Goal: Information Seeking & Learning: Learn about a topic

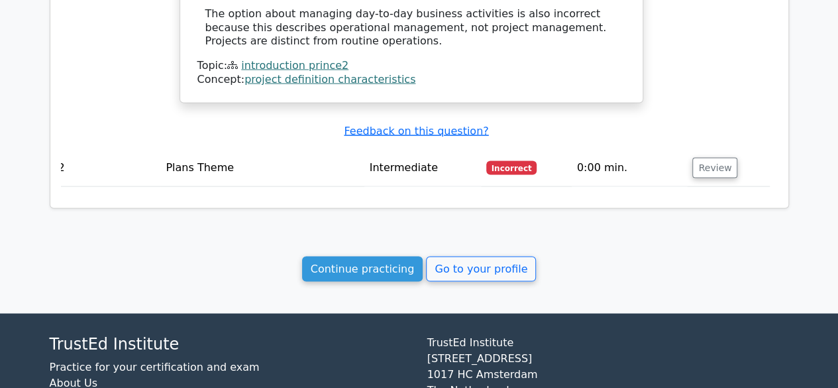
scroll to position [1260, 0]
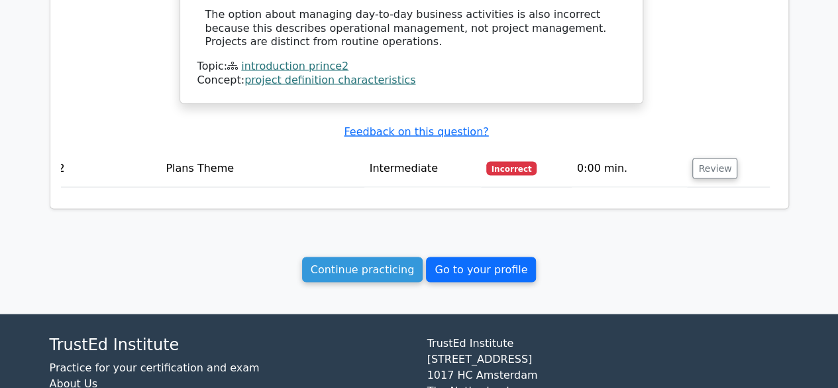
click at [496, 257] on link "Go to your profile" at bounding box center [481, 269] width 110 height 25
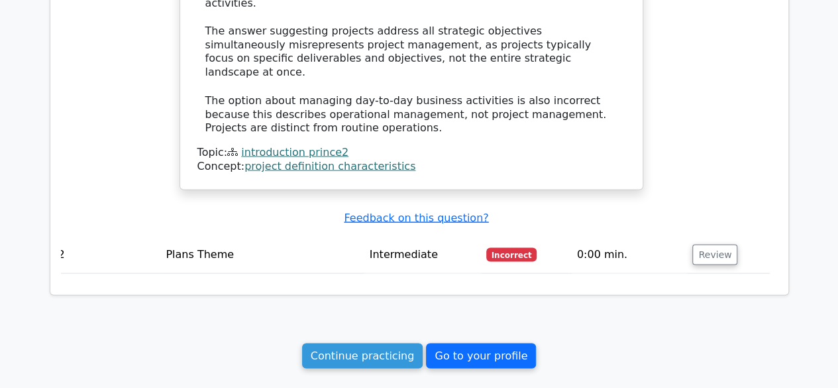
scroll to position [1145, 0]
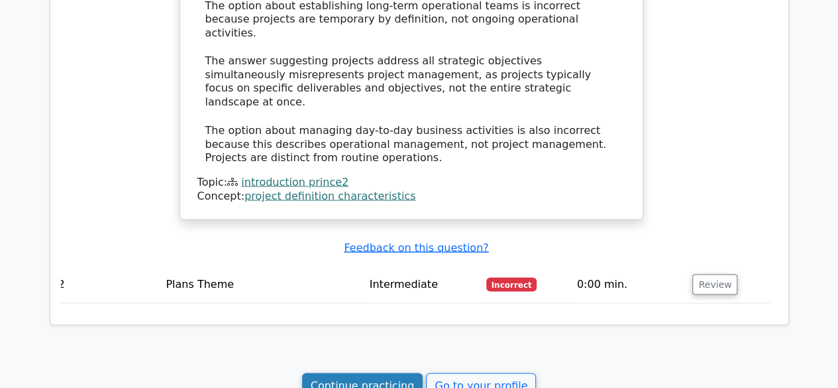
click at [345, 372] on link "Continue practicing" at bounding box center [362, 384] width 121 height 25
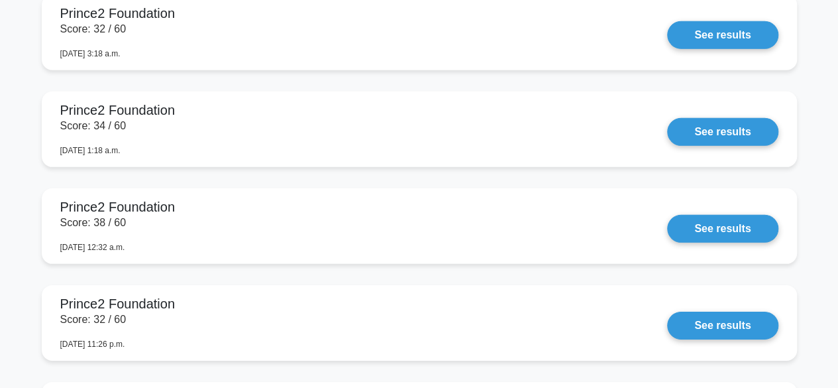
scroll to position [1925, 0]
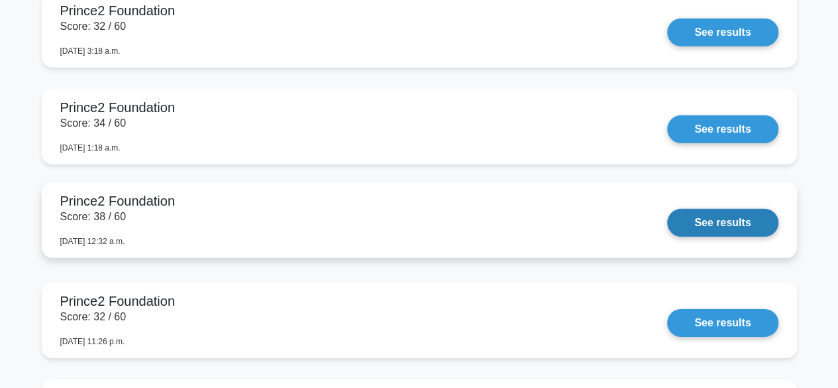
click at [667, 224] on link "See results" at bounding box center [722, 223] width 111 height 28
click at [725, 215] on link "See results" at bounding box center [722, 223] width 111 height 28
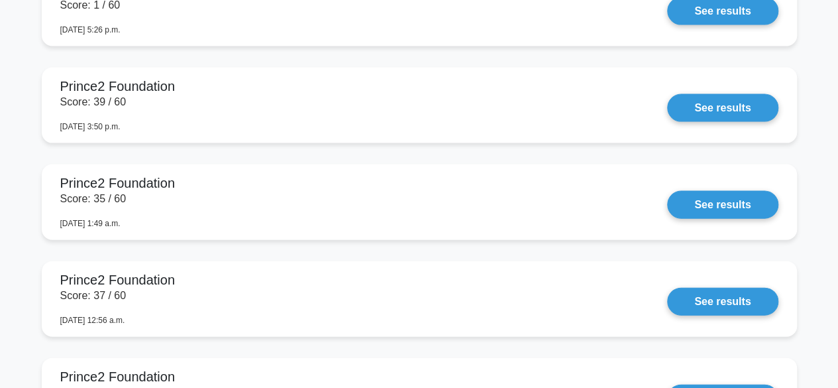
scroll to position [1365, 0]
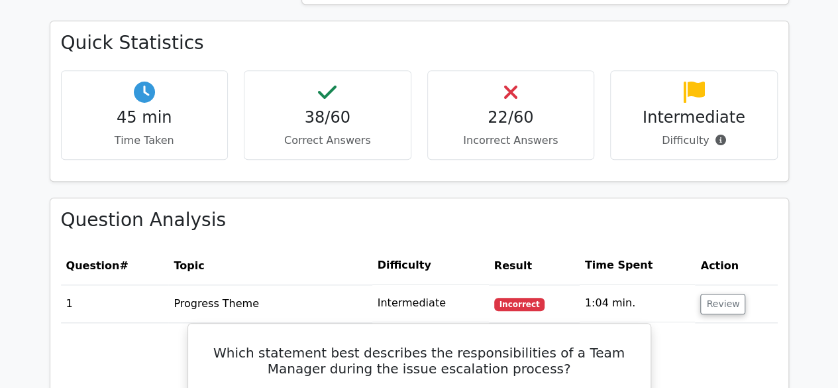
scroll to position [604, 0]
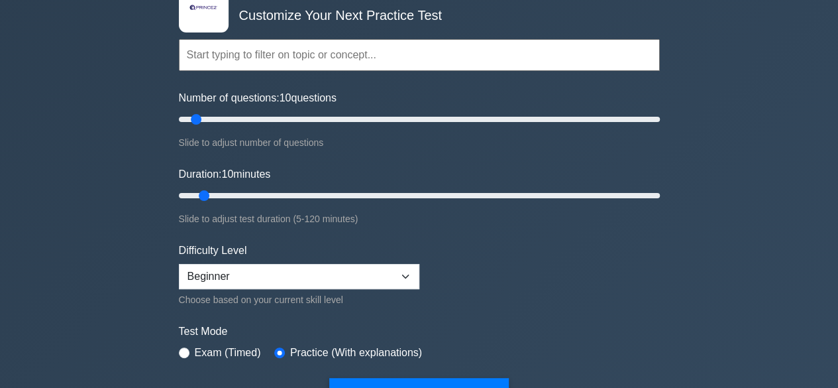
scroll to position [107, 0]
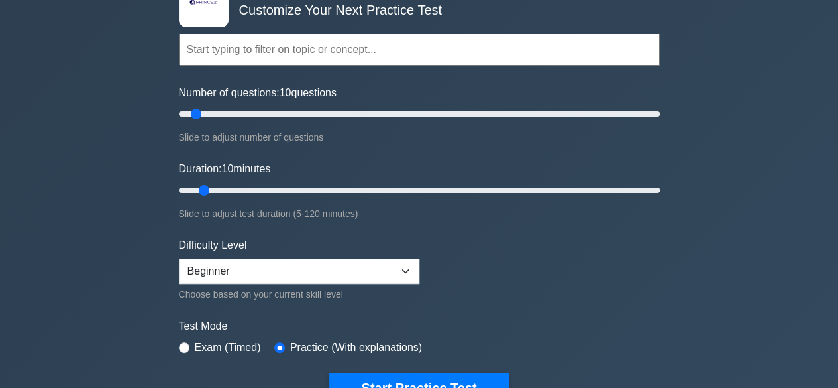
drag, startPoint x: 558, startPoint y: 231, endPoint x: 721, endPoint y: 279, distance: 169.9
click at [721, 279] on div ".st0{fill-rule:evenodd;clip-rule:evenodd;fill:#000041;} .st1{fill-rule:evenodd;…" at bounding box center [419, 190] width 838 height 510
click at [396, 113] on input "Number of questions: 10 questions" at bounding box center [419, 114] width 481 height 16
click at [380, 112] on input "Number of questions: 85 questions" at bounding box center [419, 114] width 481 height 16
click at [361, 115] on input "Number of questions: 80 questions" at bounding box center [419, 114] width 481 height 16
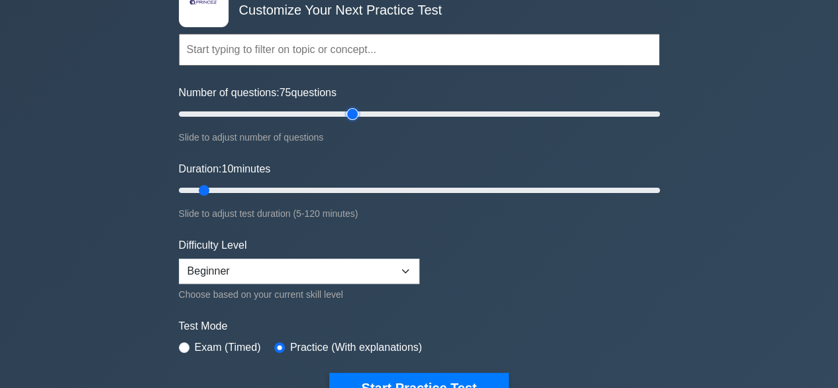
click at [350, 115] on input "Number of questions: 75 questions" at bounding box center [419, 114] width 481 height 16
click at [334, 113] on input "Number of questions: 75 questions" at bounding box center [419, 114] width 481 height 16
type input "60"
click at [317, 111] on input "Number of questions: 60 questions" at bounding box center [419, 114] width 481 height 16
click at [396, 183] on input "Duration: 55 minutes" at bounding box center [419, 190] width 481 height 16
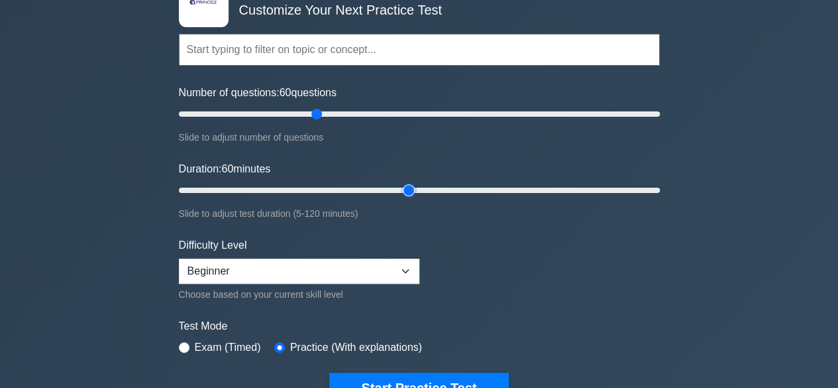
type input "60"
click at [407, 188] on input "Duration: 60 minutes" at bounding box center [419, 190] width 481 height 16
